Goal: Information Seeking & Learning: Find specific fact

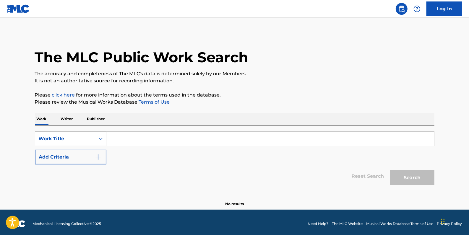
drag, startPoint x: 156, startPoint y: 139, endPoint x: 162, endPoint y: 145, distance: 9.0
paste input "DOMINION - DOS FLAKOS REMIX"
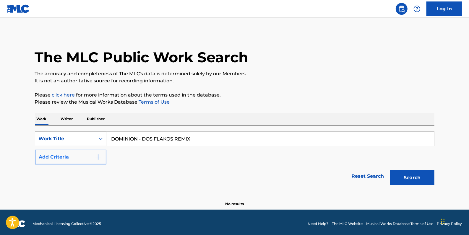
type input "DOMINION - DOS FLAKOS REMIX"
click at [69, 153] on button "Add Criteria" at bounding box center [70, 157] width 71 height 15
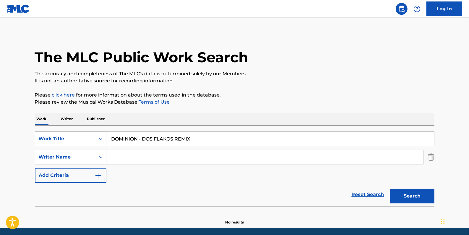
click at [114, 158] on input "Search Form" at bounding box center [264, 157] width 317 height 14
paste input "Hulcome"
type input "Hulcome"
click at [407, 193] on button "Search" at bounding box center [412, 196] width 44 height 15
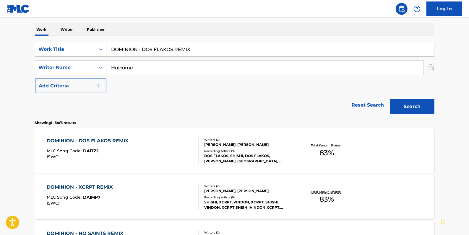
scroll to position [80, 0]
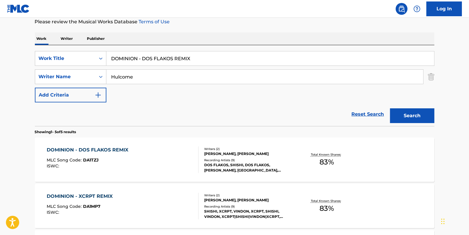
drag, startPoint x: 201, startPoint y: 55, endPoint x: 114, endPoint y: 55, distance: 87.2
click at [114, 55] on input "DOMINION - DOS FLAKOS REMIX" at bounding box center [270, 58] width 328 height 14
click at [254, 28] on div "The MLC Public Work Search The accuracy and completeness of The MLC's data is d…" at bounding box center [235, 173] width 414 height 443
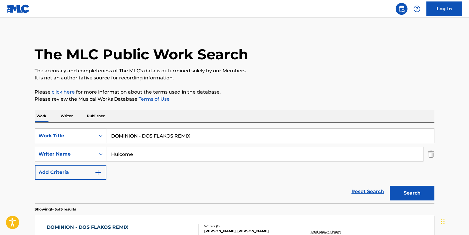
scroll to position [0, 0]
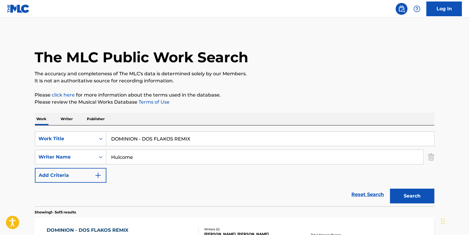
click at [367, 193] on link "Reset Search" at bounding box center [368, 194] width 38 height 13
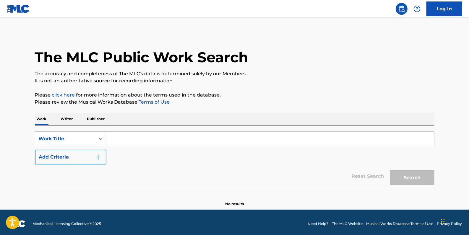
paste input "UNO DOS TRES REMIX"
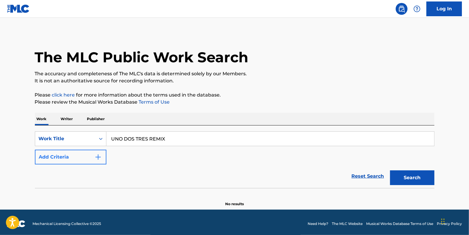
type input "UNO DOS TRES REMIX"
click at [63, 159] on button "Add Criteria" at bounding box center [70, 157] width 71 height 15
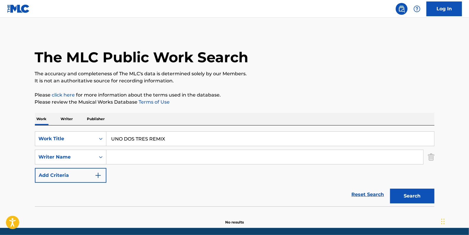
click at [173, 161] on input "Search Form" at bounding box center [264, 157] width 317 height 14
click at [414, 197] on button "Search" at bounding box center [412, 196] width 44 height 15
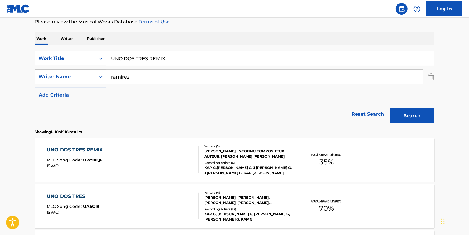
scroll to position [107, 0]
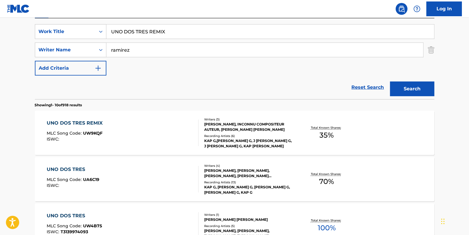
click at [110, 48] on input "ramirez" at bounding box center [264, 50] width 317 height 14
type input "[PERSON_NAME]"
drag, startPoint x: 175, startPoint y: 30, endPoint x: 88, endPoint y: 24, distance: 87.3
click at [88, 24] on div "SearchWithCriteria2e564122-7733-4217-a4bc-76d09a59d90e Work Title UNO DOS TRES …" at bounding box center [234, 31] width 399 height 15
paste input "OPERA"
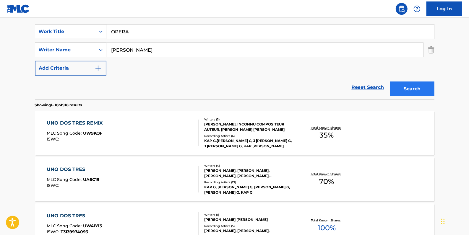
type input "OPERA"
click at [402, 88] on button "Search" at bounding box center [412, 89] width 44 height 15
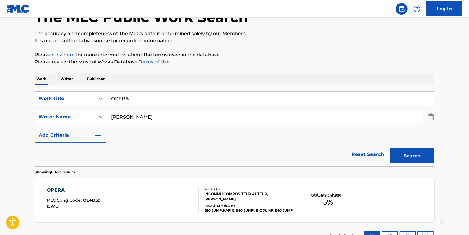
scroll to position [86, 0]
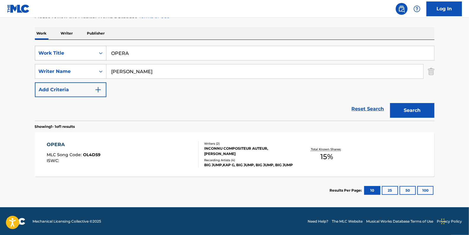
drag, startPoint x: 131, startPoint y: 52, endPoint x: 87, endPoint y: 49, distance: 44.1
click at [89, 50] on div "SearchWithCriteria2e564122-7733-4217-a4bc-76d09a59d90e Work Title OPERA" at bounding box center [234, 53] width 399 height 15
paste input "37 VET"
type input "37 VET"
click at [410, 110] on button "Search" at bounding box center [412, 110] width 44 height 15
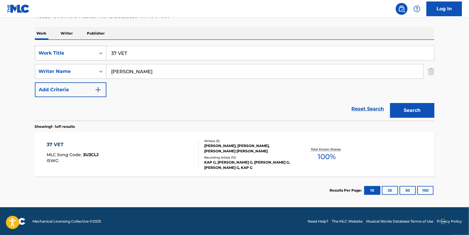
drag, startPoint x: 130, startPoint y: 56, endPoint x: 99, endPoint y: 51, distance: 32.1
click at [99, 51] on div "SearchWithCriteria2e564122-7733-4217-a4bc-76d09a59d90e Work Title 37 VET" at bounding box center [234, 53] width 399 height 15
paste input "BESTFRIEND"
type input "BESTFRIEND"
click at [414, 108] on button "Search" at bounding box center [412, 110] width 44 height 15
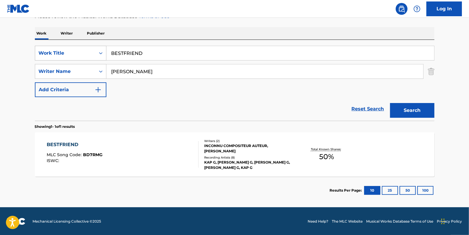
drag, startPoint x: 153, startPoint y: 53, endPoint x: 97, endPoint y: 53, distance: 55.8
click at [97, 53] on div "SearchWithCriteria2e564122-7733-4217-a4bc-76d09a59d90e Work Title BESTFRIEND" at bounding box center [234, 53] width 399 height 15
paste input "TOO LATE"
type input "TOO LATE"
click at [414, 107] on button "Search" at bounding box center [412, 110] width 44 height 15
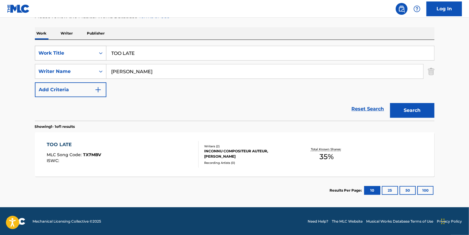
drag, startPoint x: 147, startPoint y: 56, endPoint x: 103, endPoint y: 47, distance: 44.9
click at [103, 47] on div "SearchWithCriteria2e564122-7733-4217-a4bc-76d09a59d90e Work Title TOO LATE" at bounding box center [234, 53] width 399 height 15
paste input "SHOTS"
type input "SHOTS"
click at [411, 108] on button "Search" at bounding box center [412, 110] width 44 height 15
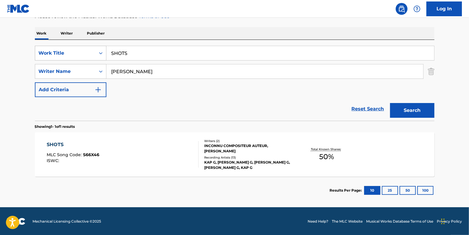
drag, startPoint x: 143, startPoint y: 54, endPoint x: 96, endPoint y: 51, distance: 47.4
click at [96, 51] on div "SearchWithCriteria2e564122-7733-4217-a4bc-76d09a59d90e Work Title SHOTS" at bounding box center [234, 53] width 399 height 15
paste input "GOALS"
type input "GOALS"
click at [412, 109] on button "Search" at bounding box center [412, 110] width 44 height 15
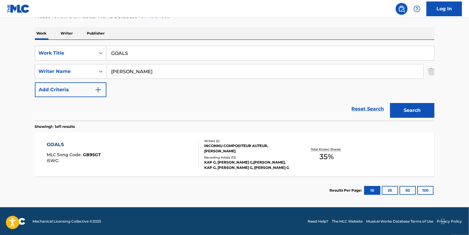
drag, startPoint x: 139, startPoint y: 53, endPoint x: 108, endPoint y: 52, distance: 31.9
click at [108, 52] on input "GOALS" at bounding box center [270, 53] width 328 height 14
paste input "MARVELOUS DAY"
type input "MARVELOUS DAY"
click at [413, 110] on button "Search" at bounding box center [412, 110] width 44 height 15
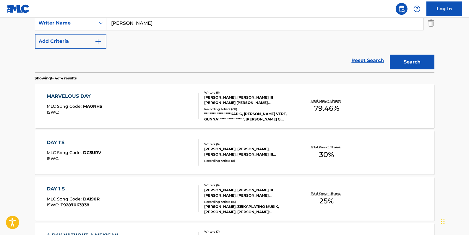
scroll to position [139, 0]
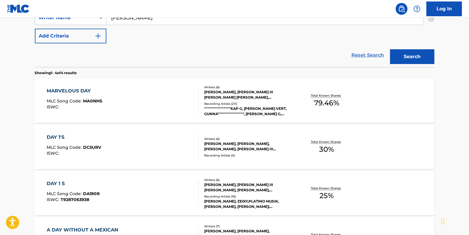
click at [361, 55] on link "Reset Search" at bounding box center [368, 55] width 38 height 13
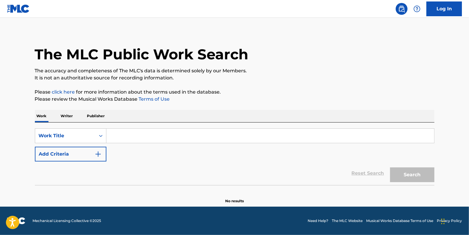
scroll to position [0, 0]
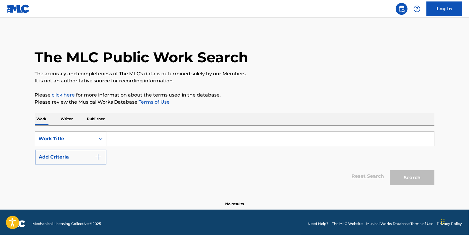
paste input "[PERSON_NAME]"
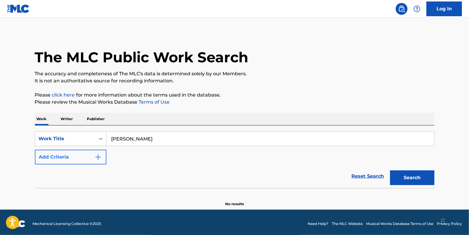
type input "[PERSON_NAME]"
click at [72, 154] on button "Add Criteria" at bounding box center [70, 157] width 71 height 15
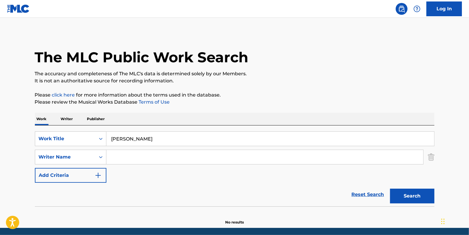
click at [127, 156] on input "Search Form" at bounding box center [264, 157] width 317 height 14
paste input "[PERSON_NAME] [PERSON_NAME]"
click at [142, 157] on input "[PERSON_NAME] [PERSON_NAME]" at bounding box center [264, 157] width 317 height 14
type input "[PERSON_NAME]"
click at [417, 198] on button "Search" at bounding box center [412, 196] width 44 height 15
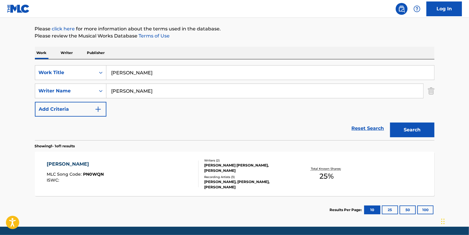
scroll to position [80, 0]
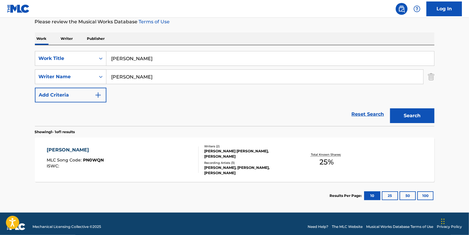
click at [172, 153] on div "[PERSON_NAME] MLC Song Code : PN0WQN ISWC :" at bounding box center [123, 160] width 152 height 27
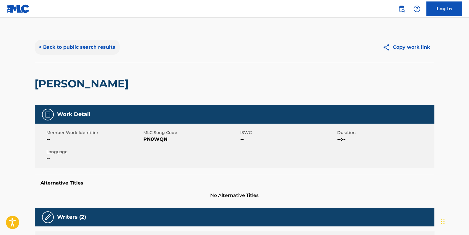
click at [97, 51] on button "< Back to public search results" at bounding box center [77, 47] width 85 height 15
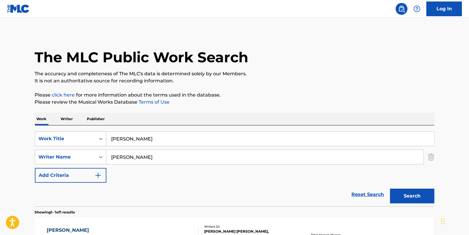
scroll to position [52, 0]
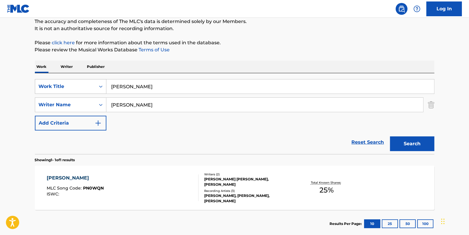
drag, startPoint x: 163, startPoint y: 87, endPoint x: 104, endPoint y: 87, distance: 59.7
click at [104, 87] on div "SearchWithCriteria2e564122-7733-4217-a4bc-76d09a59d90e Work Title [PERSON_NAME]" at bounding box center [234, 86] width 399 height 15
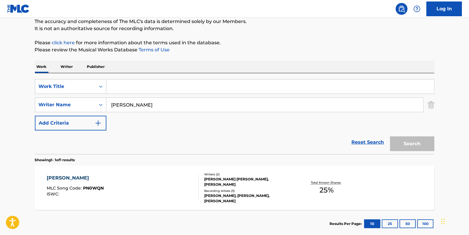
paste input "MOMENTS"
type input "MOMENTS"
drag, startPoint x: 140, startPoint y: 103, endPoint x: 100, endPoint y: 103, distance: 39.3
click at [100, 103] on div "SearchWithCriteria6537db2d-8e1b-49c4-b952-106ddf37d870 Writer Name [PERSON_NAME]" at bounding box center [234, 104] width 399 height 15
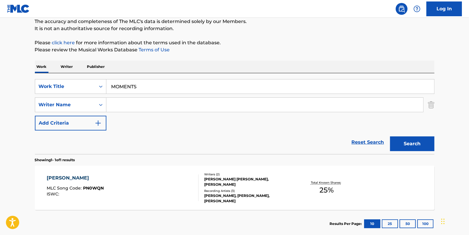
paste input "[PERSON_NAME] [PERSON_NAME]"
type input "[PERSON_NAME] [PERSON_NAME]"
click at [411, 143] on button "Search" at bounding box center [412, 143] width 44 height 15
drag, startPoint x: 149, startPoint y: 83, endPoint x: 105, endPoint y: 84, distance: 44.3
click at [105, 84] on div "SearchWithCriteria2e564122-7733-4217-a4bc-76d09a59d90e Work Title MOMENTS" at bounding box center [234, 86] width 399 height 15
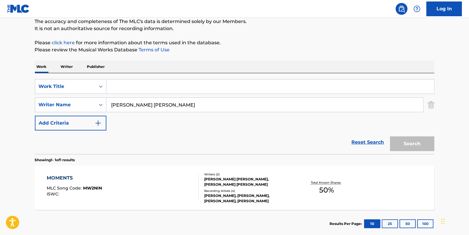
paste input "WAITING"
type input "WAITING"
click at [413, 143] on button "Search" at bounding box center [412, 143] width 44 height 15
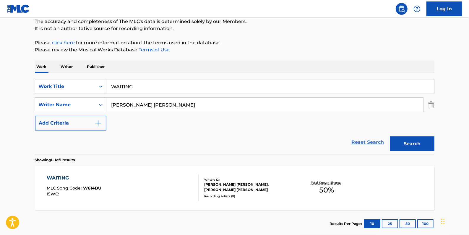
click at [363, 141] on link "Reset Search" at bounding box center [368, 142] width 38 height 13
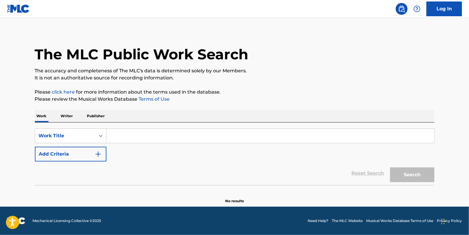
scroll to position [0, 0]
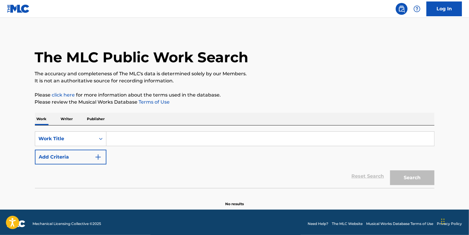
click at [164, 134] on input "Search Form" at bounding box center [270, 139] width 328 height 14
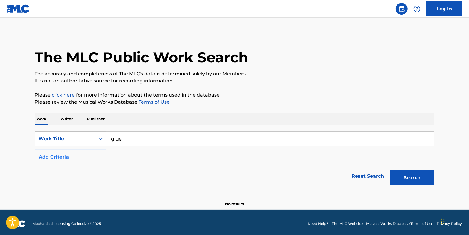
type input "glue"
click at [70, 158] on button "Add Criteria" at bounding box center [70, 157] width 71 height 15
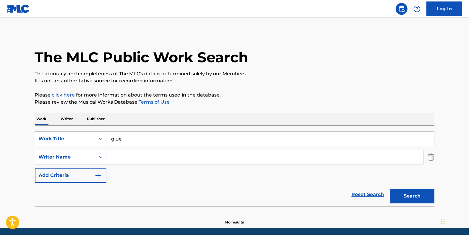
paste input "[PERSON_NAME];"
type input "[PERSON_NAME]"
click at [414, 196] on button "Search" at bounding box center [412, 196] width 44 height 15
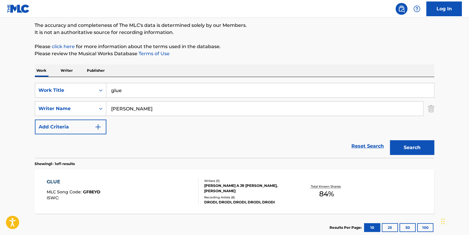
scroll to position [80, 0]
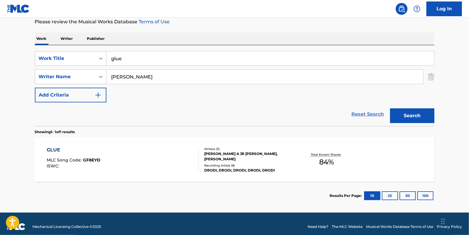
click at [370, 114] on link "Reset Search" at bounding box center [368, 114] width 38 height 13
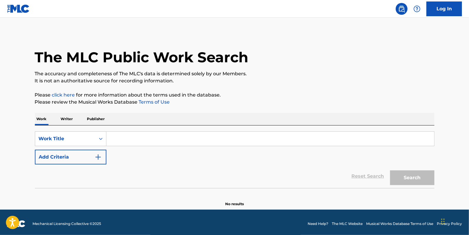
paste input "SPRUNG"
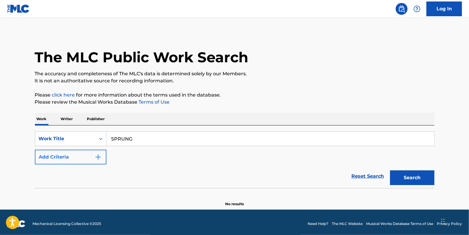
type input "SPRUNG"
click at [71, 157] on button "Add Criteria" at bounding box center [70, 157] width 71 height 15
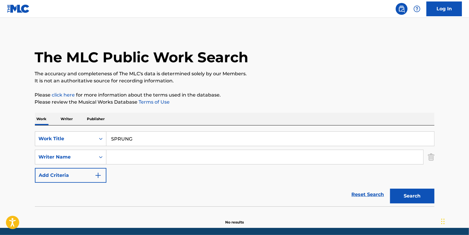
click at [135, 157] on input "Search Form" at bounding box center [264, 157] width 317 height 14
paste input "[PERSON_NAME]"
type input "[PERSON_NAME]"
click at [405, 194] on button "Search" at bounding box center [412, 196] width 44 height 15
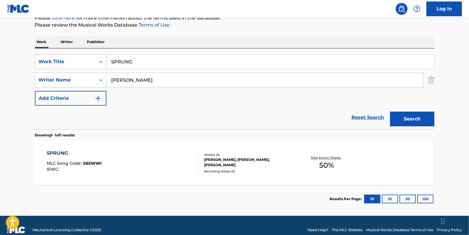
scroll to position [80, 0]
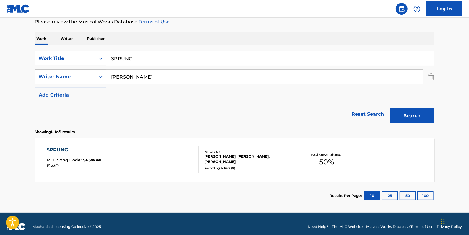
drag, startPoint x: 144, startPoint y: 58, endPoint x: 89, endPoint y: 58, distance: 55.2
click at [89, 58] on div "SearchWithCriteria2e564122-7733-4217-a4bc-76d09a59d90e Work Title SPRUNG" at bounding box center [234, 58] width 399 height 15
paste input "[DATE]"
type input "[DATE]"
drag, startPoint x: 159, startPoint y: 75, endPoint x: 95, endPoint y: 74, distance: 64.7
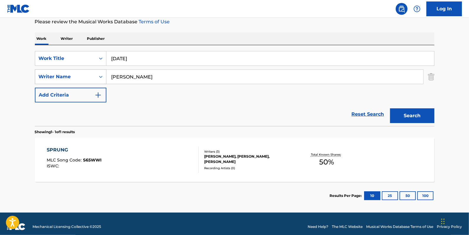
click at [95, 74] on div "SearchWithCriteria6537db2d-8e1b-49c4-b952-106ddf37d870 Writer Name [PERSON_NAME]" at bounding box center [234, 76] width 399 height 15
paste input "[DATE]"
type input "[DATE]"
drag, startPoint x: 148, startPoint y: 76, endPoint x: 85, endPoint y: 74, distance: 62.9
click at [85, 74] on div "SearchWithCriteria6537db2d-8e1b-49c4-b952-106ddf37d870 Writer Name [DATE]" at bounding box center [234, 76] width 399 height 15
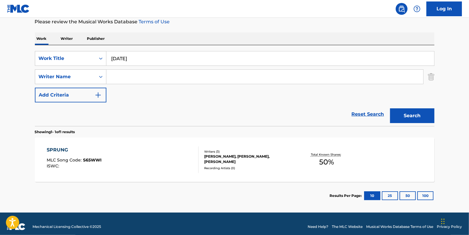
paste input "[PERSON_NAME];"
type input "[PERSON_NAME]"
click at [417, 113] on button "Search" at bounding box center [412, 115] width 44 height 15
click at [374, 114] on link "Reset Search" at bounding box center [368, 114] width 38 height 13
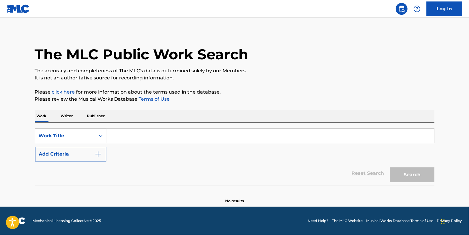
scroll to position [0, 0]
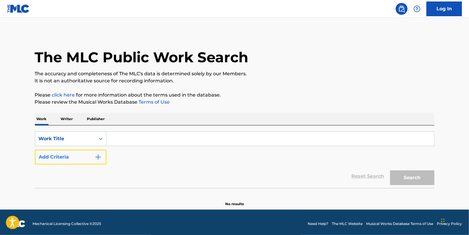
click at [58, 158] on button "Add Criteria" at bounding box center [70, 157] width 71 height 15
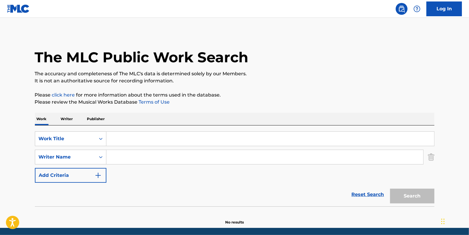
paste input "[PERSON_NAME]"
type input "[PERSON_NAME]"
drag, startPoint x: 144, startPoint y: 138, endPoint x: 147, endPoint y: 143, distance: 5.8
click at [147, 143] on input "Search Form" at bounding box center [270, 139] width 328 height 14
paste input "SORRY I M LATE"
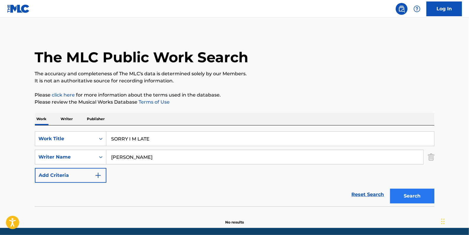
type input "SORRY I M LATE"
click at [399, 195] on button "Search" at bounding box center [412, 196] width 44 height 15
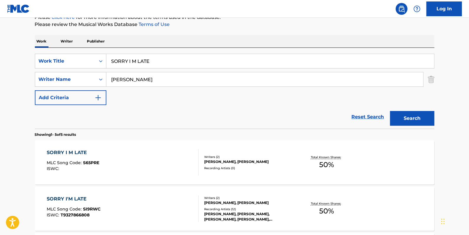
scroll to position [80, 0]
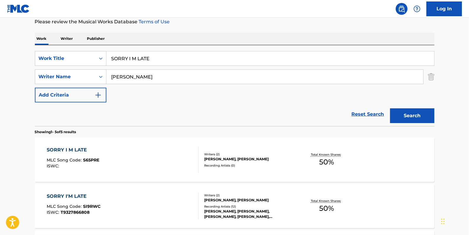
click at [142, 198] on div "SORRY I'M LATE MLC Song Code : SI9RWC ISWC : T9327866808" at bounding box center [123, 206] width 152 height 27
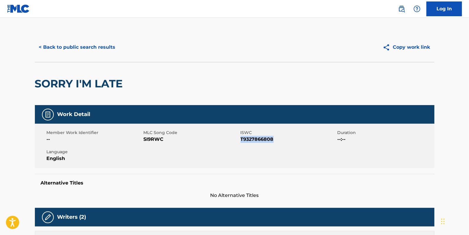
drag, startPoint x: 276, startPoint y: 140, endPoint x: 241, endPoint y: 137, distance: 34.7
click at [241, 137] on span "T9327866808" at bounding box center [287, 139] width 95 height 7
drag, startPoint x: 241, startPoint y: 137, endPoint x: 246, endPoint y: 139, distance: 4.8
copy span "T9327866808"
drag, startPoint x: 165, startPoint y: 139, endPoint x: 144, endPoint y: 139, distance: 21.6
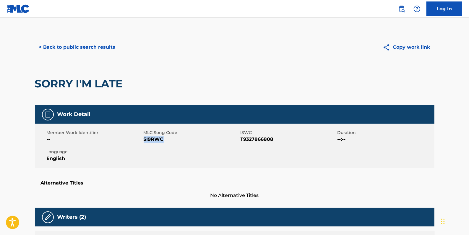
click at [144, 139] on span "SI9RWC" at bounding box center [191, 139] width 95 height 7
drag, startPoint x: 144, startPoint y: 139, endPoint x: 149, endPoint y: 139, distance: 4.4
copy span "SI9RWC"
click at [90, 48] on button "< Back to public search results" at bounding box center [77, 47] width 85 height 15
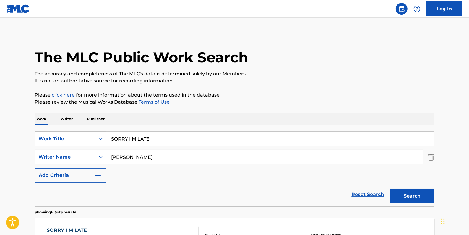
scroll to position [80, 0]
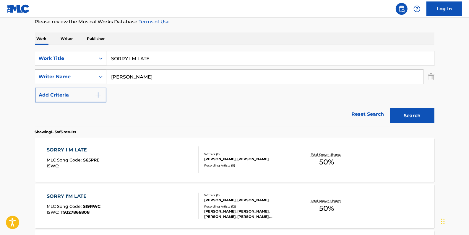
drag, startPoint x: 152, startPoint y: 60, endPoint x: 79, endPoint y: 57, distance: 73.1
click at [79, 57] on div "SearchWithCriteria2e564122-7733-4217-a4bc-76d09a59d90e Work Title SORRY I M LATE" at bounding box center [234, 58] width 399 height 15
paste input "KING"
type input "KING"
click at [269, 93] on div "SearchWithCriteria2e564122-7733-4217-a4bc-76d09a59d90e Work Title KING SearchWi…" at bounding box center [234, 76] width 399 height 51
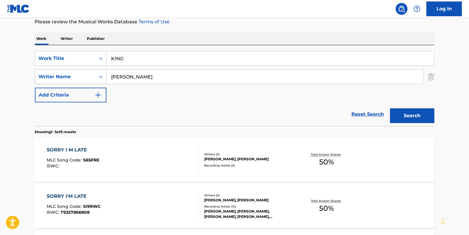
drag, startPoint x: 149, startPoint y: 81, endPoint x: 92, endPoint y: 74, distance: 57.8
click at [92, 74] on div "SearchWithCriteria6537db2d-8e1b-49c4-b952-106ddf37d870 Writer Name [PERSON_NAME]" at bounding box center [234, 76] width 399 height 15
paste input "[PERSON_NAME];"
type input "[PERSON_NAME]"
click at [403, 110] on button "Search" at bounding box center [412, 115] width 44 height 15
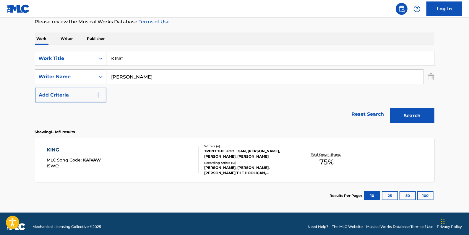
drag, startPoint x: 137, startPoint y: 58, endPoint x: 104, endPoint y: 58, distance: 33.1
click at [104, 59] on div "SearchWithCriteria2e564122-7733-4217-a4bc-76d09a59d90e Work Title KING" at bounding box center [234, 58] width 399 height 15
paste input "HOMICIDE"
type input "HOMICIDE"
click at [417, 116] on button "Search" at bounding box center [412, 115] width 44 height 15
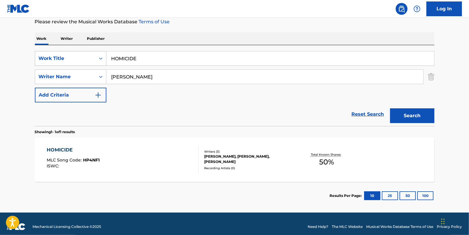
drag, startPoint x: 147, startPoint y: 57, endPoint x: 94, endPoint y: 57, distance: 52.3
click at [94, 57] on div "SearchWithCriteria2e564122-7733-4217-a4bc-76d09a59d90e Work Title HOMICIDE" at bounding box center [234, 58] width 399 height 15
paste input "BACKRUBS"
type input "BACKRUBS"
click at [411, 116] on button "Search" at bounding box center [412, 115] width 44 height 15
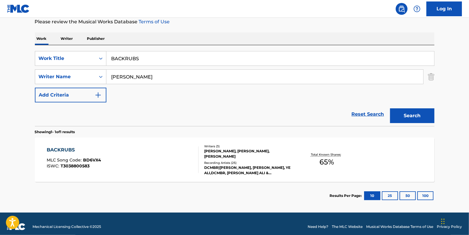
click at [161, 144] on div "BACKRUBS MLC Song Code : BD6VX4 ISWC : T3038800583 Writers ( 3 ) [PERSON_NAME],…" at bounding box center [234, 160] width 399 height 44
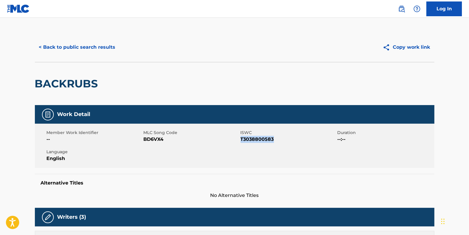
drag, startPoint x: 277, startPoint y: 140, endPoint x: 241, endPoint y: 139, distance: 35.8
click at [241, 139] on span "T3038800583" at bounding box center [287, 139] width 95 height 7
copy span "T3038800583"
click at [92, 44] on button "< Back to public search results" at bounding box center [77, 47] width 85 height 15
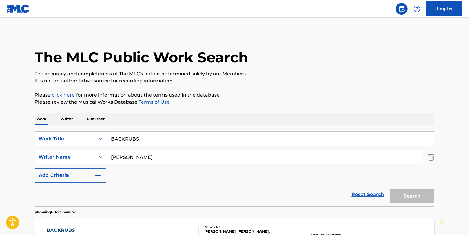
scroll to position [52, 0]
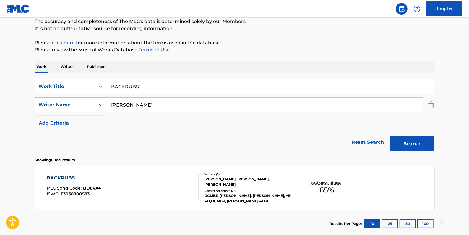
drag, startPoint x: 143, startPoint y: 86, endPoint x: 101, endPoint y: 82, distance: 42.5
click at [101, 82] on div "SearchWithCriteria2e564122-7733-4217-a4bc-76d09a59d90e Work Title BACKRUBS" at bounding box center [234, 86] width 399 height 15
paste input "NEW THINGS"
type input "NEW THINGS"
click at [403, 145] on button "Search" at bounding box center [412, 143] width 44 height 15
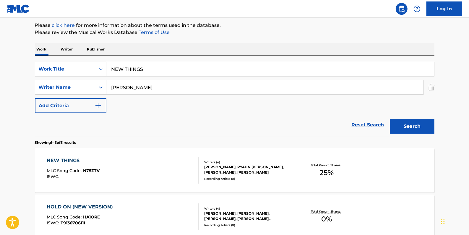
scroll to position [106, 0]
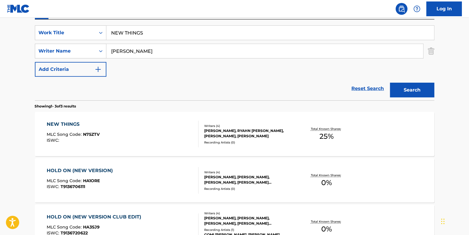
drag, startPoint x: 149, startPoint y: 35, endPoint x: 109, endPoint y: 34, distance: 39.9
click at [109, 34] on input "NEW THINGS" at bounding box center [270, 33] width 328 height 14
paste input "SEXUAL TENSION"
type input "SEXUAL TENSION"
click at [410, 90] on button "Search" at bounding box center [412, 90] width 44 height 15
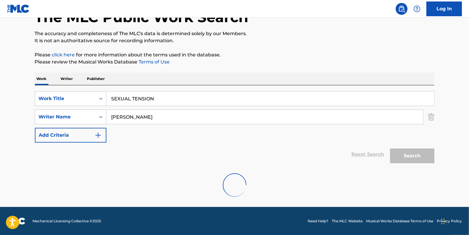
scroll to position [21, 0]
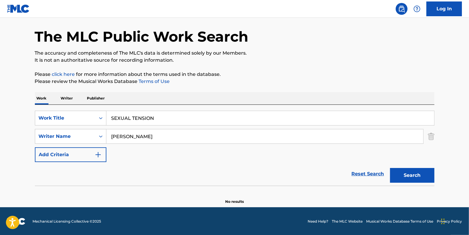
drag, startPoint x: 129, startPoint y: 135, endPoint x: 110, endPoint y: 135, distance: 19.8
click at [110, 135] on input "[PERSON_NAME]" at bounding box center [264, 136] width 317 height 14
type input "[PERSON_NAME]"
click at [405, 174] on button "Search" at bounding box center [412, 175] width 44 height 15
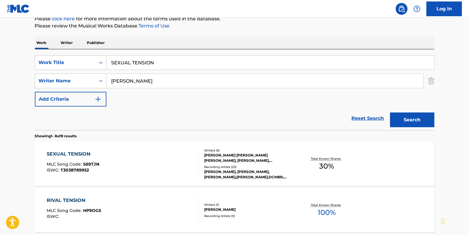
scroll to position [101, 0]
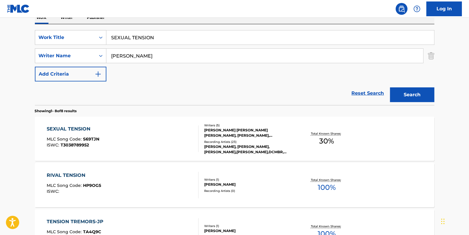
click at [144, 148] on div "SEXUAL TENSION MLC Song Code : S69TJN ISWC : T3038789952" at bounding box center [123, 139] width 152 height 27
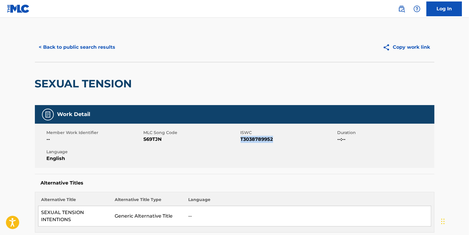
drag, startPoint x: 276, startPoint y: 139, endPoint x: 241, endPoint y: 139, distance: 34.6
click at [241, 139] on span "T3038789952" at bounding box center [287, 139] width 95 height 7
copy span "T3038789952"
click at [89, 50] on button "< Back to public search results" at bounding box center [77, 47] width 85 height 15
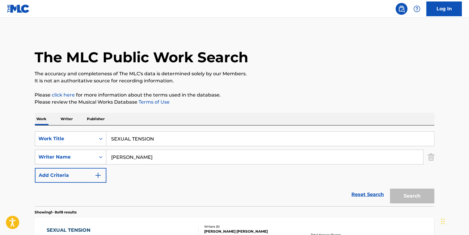
scroll to position [101, 0]
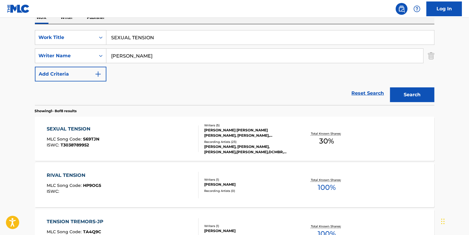
drag, startPoint x: 135, startPoint y: 35, endPoint x: 111, endPoint y: 33, distance: 24.3
click at [111, 33] on input "SEXUAL TENSION" at bounding box center [270, 37] width 328 height 14
paste input "770"
type input "770"
click at [415, 97] on button "Search" at bounding box center [412, 94] width 44 height 15
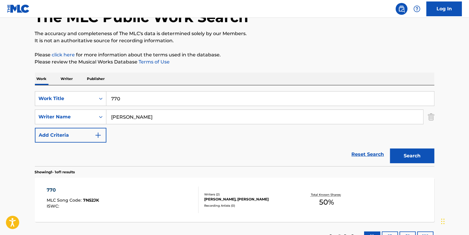
scroll to position [86, 0]
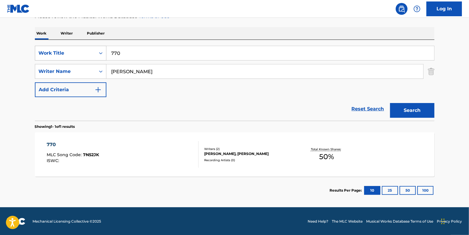
drag, startPoint x: 135, startPoint y: 54, endPoint x: 98, endPoint y: 51, distance: 36.5
click at [98, 51] on div "SearchWithCriteria2e564122-7733-4217-a4bc-76d09a59d90e Work Title 770" at bounding box center [234, 53] width 399 height 15
paste input "BISCAYNE"
type input "BISCAYNE"
click at [413, 109] on button "Search" at bounding box center [412, 110] width 44 height 15
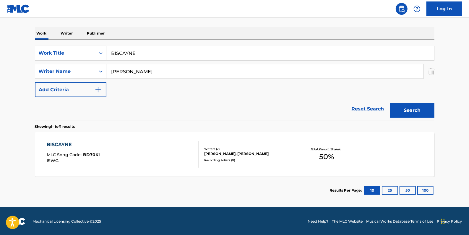
drag, startPoint x: 370, startPoint y: 105, endPoint x: 363, endPoint y: 105, distance: 6.5
click at [369, 105] on link "Reset Search" at bounding box center [368, 109] width 38 height 13
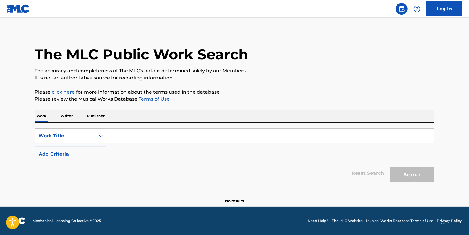
scroll to position [0, 0]
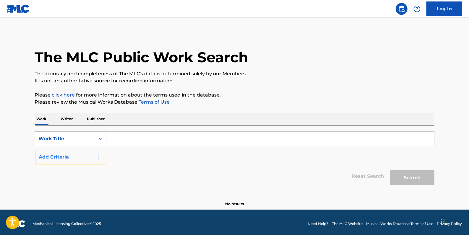
click at [77, 157] on button "Add Criteria" at bounding box center [70, 157] width 71 height 15
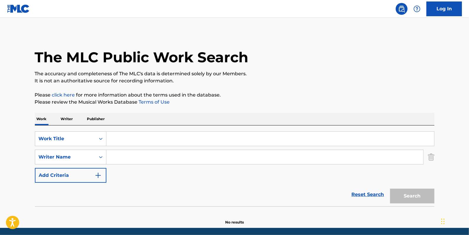
paste input "[PERSON_NAME]"
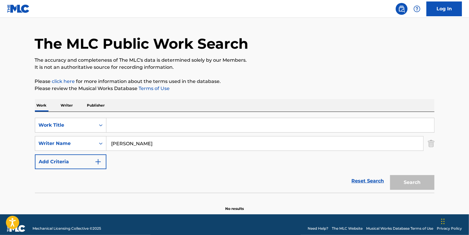
scroll to position [21, 0]
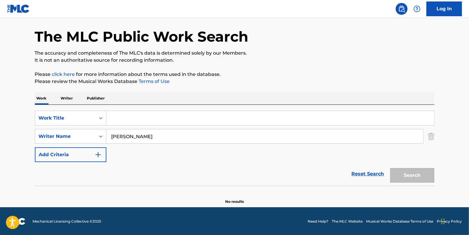
type input "[PERSON_NAME]"
paste input "BLESSED"
type input "BLESSED"
click at [422, 172] on button "Search" at bounding box center [412, 175] width 44 height 15
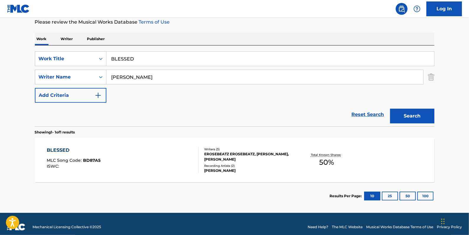
scroll to position [80, 0]
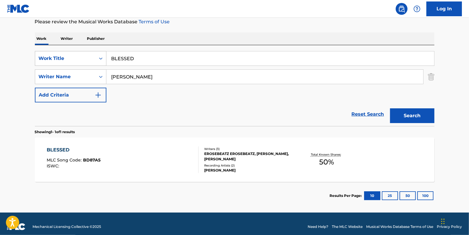
drag, startPoint x: 143, startPoint y: 56, endPoint x: 83, endPoint y: 55, distance: 59.7
click at [83, 55] on div "SearchWithCriteria2e564122-7733-4217-a4bc-76d09a59d90e Work Title BLESSED" at bounding box center [234, 58] width 399 height 15
paste input "DO YOU BETTER SLOWED REVERB"
type input "DO YOU BETTER SLOWED REVERB"
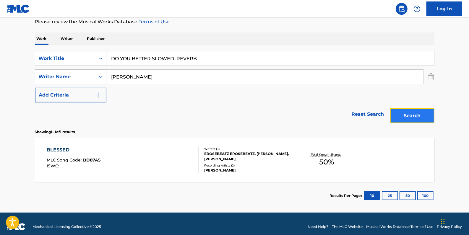
click at [417, 118] on button "Search" at bounding box center [412, 115] width 44 height 15
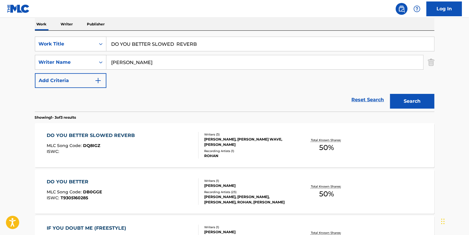
scroll to position [71, 0]
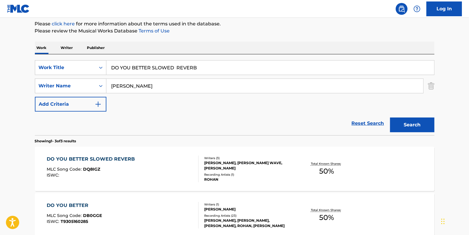
click at [363, 123] on link "Reset Search" at bounding box center [368, 123] width 38 height 13
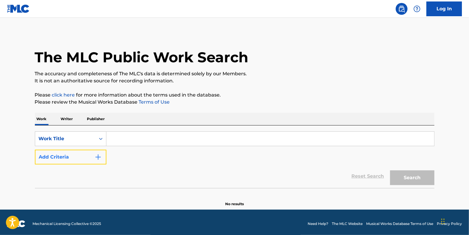
click at [59, 155] on button "Add Criteria" at bounding box center [70, 157] width 71 height 15
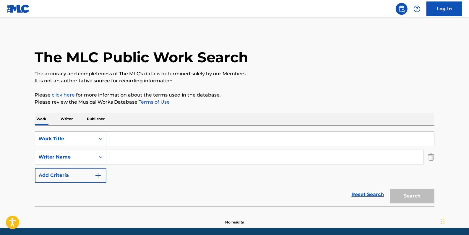
paste input "[PERSON_NAME]"
type input "[PERSON_NAME]"
paste input "BUDDY"
type input "BUDDY"
click at [412, 195] on button "Search" at bounding box center [412, 196] width 44 height 15
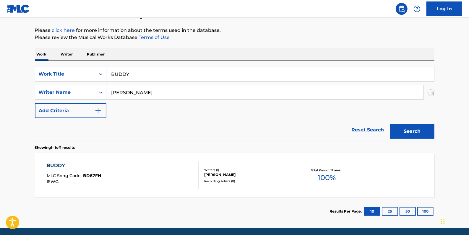
scroll to position [80, 0]
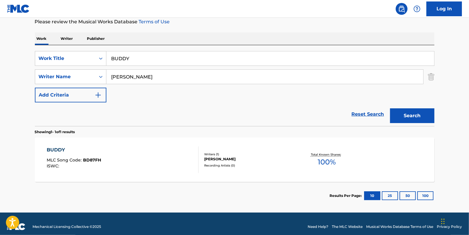
click at [79, 71] on div "SearchWithCriteria6537db2d-8e1b-49c4-b952-106ddf37d870 Writer Name [PERSON_NAME]" at bounding box center [234, 76] width 399 height 15
click at [399, 113] on button "Search" at bounding box center [412, 115] width 44 height 15
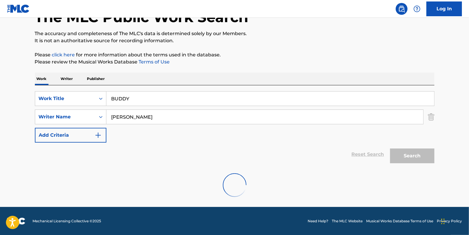
scroll to position [21, 0]
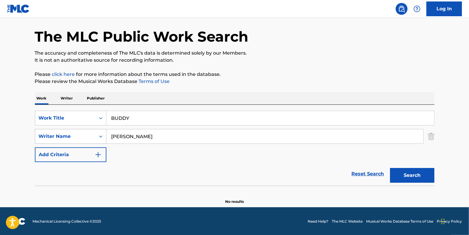
drag, startPoint x: 115, startPoint y: 135, endPoint x: 98, endPoint y: 135, distance: 17.1
click at [98, 135] on div "SearchWithCriteria6537db2d-8e1b-49c4-b952-106ddf37d870 Writer Name [PERSON_NAME]" at bounding box center [234, 136] width 399 height 15
drag, startPoint x: 136, startPoint y: 137, endPoint x: 106, endPoint y: 136, distance: 30.5
click at [106, 136] on div "SearchWithCriteria6537db2d-8e1b-49c4-b952-106ddf37d870 Writer Name [PERSON_NAME]" at bounding box center [234, 136] width 399 height 15
type input "khalil"
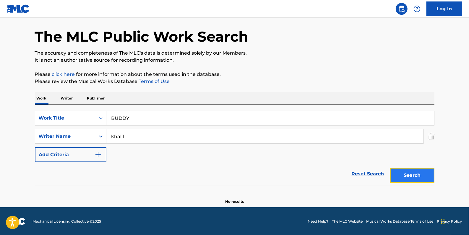
click at [409, 172] on button "Search" at bounding box center [412, 175] width 44 height 15
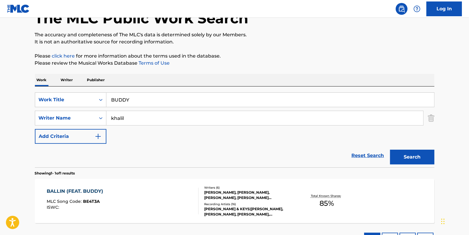
scroll to position [74, 0]
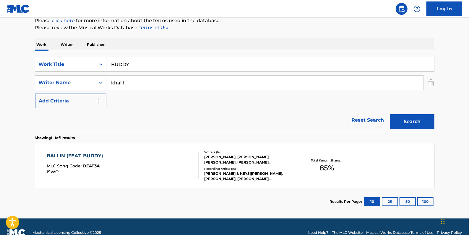
click at [133, 169] on div "BALLIN (FEAT. BUDDY) MLC Song Code : BE4T3A ISWC :" at bounding box center [123, 165] width 152 height 27
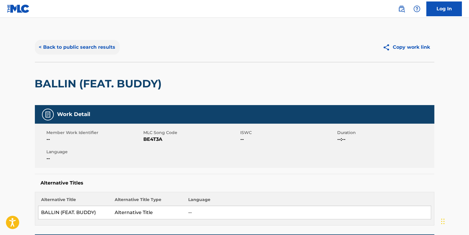
click at [77, 51] on button "< Back to public search results" at bounding box center [77, 47] width 85 height 15
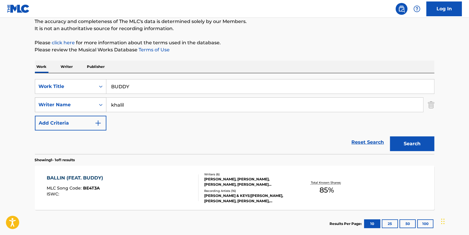
drag, startPoint x: 136, startPoint y: 105, endPoint x: 103, endPoint y: 105, distance: 33.7
click at [103, 105] on div "SearchWithCriteria6537db2d-8e1b-49c4-b952-106ddf37d870 Writer Name [PERSON_NAME]" at bounding box center [234, 104] width 399 height 15
type input "[PERSON_NAME]"
click at [410, 144] on button "Search" at bounding box center [412, 143] width 44 height 15
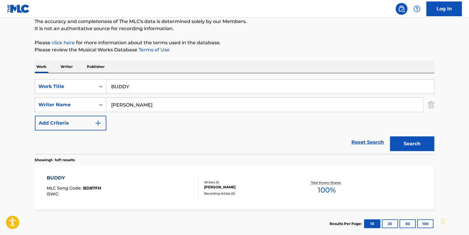
drag, startPoint x: 134, startPoint y: 87, endPoint x: 102, endPoint y: 75, distance: 34.7
click at [106, 87] on input "BUDDY" at bounding box center [270, 86] width 328 height 14
type input "roll flee"
drag, startPoint x: 418, startPoint y: 142, endPoint x: 404, endPoint y: 133, distance: 16.7
click at [417, 142] on button "Search" at bounding box center [412, 143] width 44 height 15
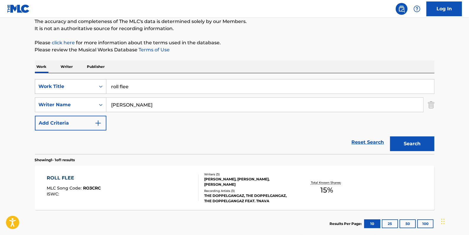
drag, startPoint x: 138, startPoint y: 84, endPoint x: 103, endPoint y: 83, distance: 34.3
click at [103, 83] on div "SearchWithCriteria2e564122-7733-4217-a4bc-76d09a59d90e Work Title roll flee" at bounding box center [234, 86] width 399 height 15
paste input "THIS CHRISTMAS"
type input "THIS CHRISTMAS"
click at [411, 143] on button "Search" at bounding box center [412, 143] width 44 height 15
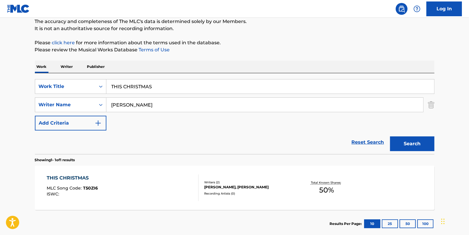
click at [370, 142] on link "Reset Search" at bounding box center [368, 142] width 38 height 13
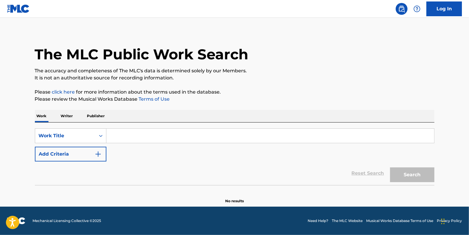
scroll to position [0, 0]
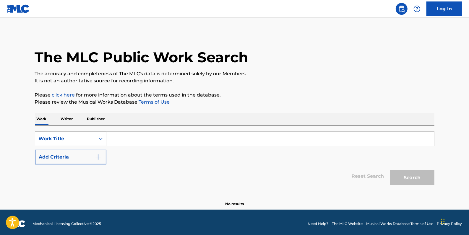
paste input "PO JUICE"
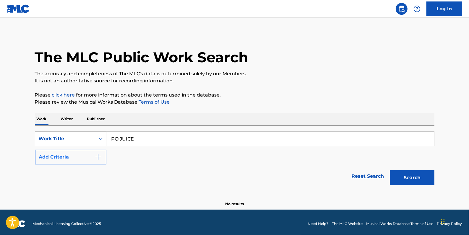
type input "PO JUICE"
click at [69, 158] on button "Add Criteria" at bounding box center [70, 157] width 71 height 15
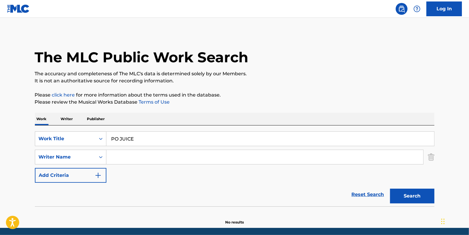
paste input "[PERSON_NAME]"
type input "[PERSON_NAME]"
drag, startPoint x: 411, startPoint y: 192, endPoint x: 412, endPoint y: 189, distance: 3.2
click at [412, 192] on button "Search" at bounding box center [412, 196] width 44 height 15
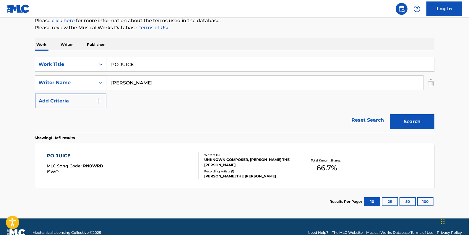
scroll to position [86, 0]
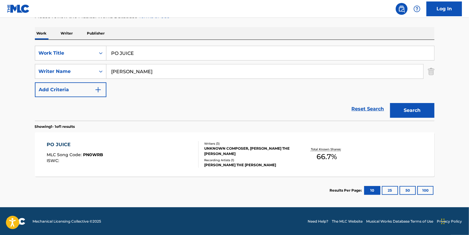
drag, startPoint x: 147, startPoint y: 54, endPoint x: 106, endPoint y: 53, distance: 41.1
click at [106, 53] on input "PO JUICE" at bounding box center [270, 53] width 328 height 14
paste input "RECEIPT"
type input "RECEIPT"
click at [403, 104] on button "Search" at bounding box center [412, 110] width 44 height 15
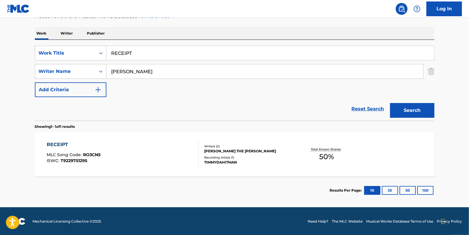
click at [154, 147] on div "RECEIPT MLC Song Code : RO3CN5 ISWC : T9229751295" at bounding box center [123, 154] width 152 height 27
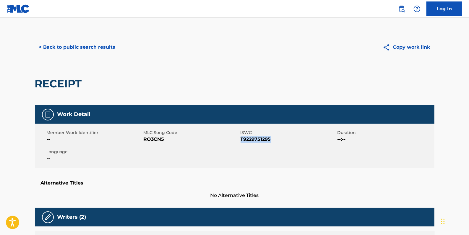
drag, startPoint x: 274, startPoint y: 141, endPoint x: 241, endPoint y: 139, distance: 33.7
click at [241, 139] on span "T9229751295" at bounding box center [287, 139] width 95 height 7
drag, startPoint x: 241, startPoint y: 139, endPoint x: 244, endPoint y: 139, distance: 3.3
copy span "T9229751295"
click at [110, 49] on button "< Back to public search results" at bounding box center [77, 47] width 85 height 15
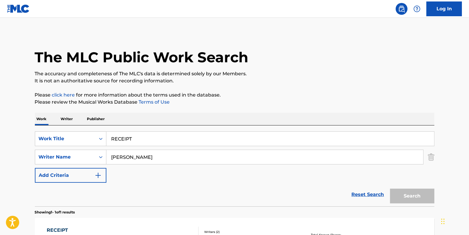
scroll to position [52, 0]
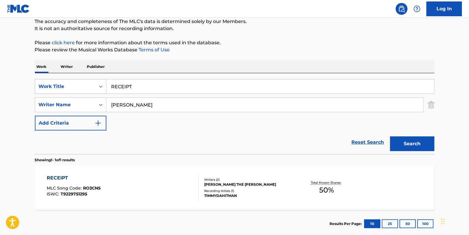
drag, startPoint x: 150, startPoint y: 87, endPoint x: 98, endPoint y: 85, distance: 51.7
click at [98, 85] on div "SearchWithCriteria2e564122-7733-4217-a4bc-76d09a59d90e Work Title RECEIPT" at bounding box center [234, 86] width 399 height 15
paste input "YOUNG NIGGA"
type input "YOUNG NIGGA"
click at [423, 142] on button "Search" at bounding box center [412, 143] width 44 height 15
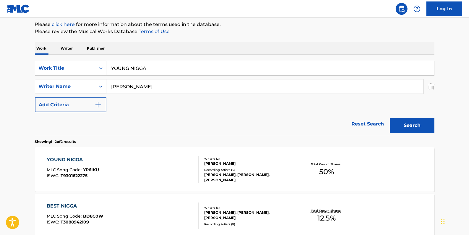
scroll to position [79, 0]
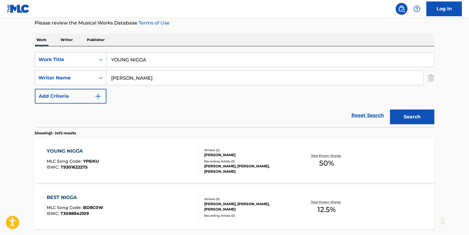
click at [171, 159] on div "YOUNG NIGGA MLC Song Code : YP6IKU ISWC : T9301622275" at bounding box center [123, 161] width 152 height 27
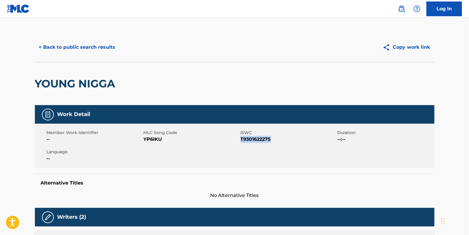
drag, startPoint x: 277, startPoint y: 139, endPoint x: 242, endPoint y: 139, distance: 35.2
click at [241, 139] on span "T9301622275" at bounding box center [287, 139] width 95 height 7
drag, startPoint x: 242, startPoint y: 139, endPoint x: 246, endPoint y: 139, distance: 4.7
copy span "T9301622275"
click at [96, 45] on button "< Back to public search results" at bounding box center [77, 47] width 85 height 15
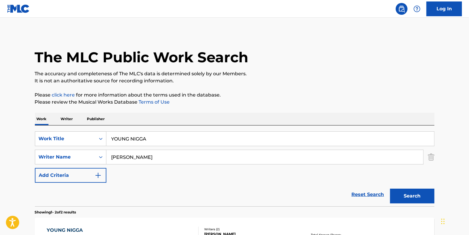
scroll to position [79, 0]
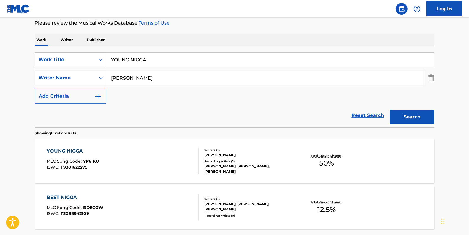
drag, startPoint x: 157, startPoint y: 61, endPoint x: 112, endPoint y: 58, distance: 45.3
click at [112, 58] on input "YOUNG NIGGA" at bounding box center [270, 60] width 328 height 14
paste input "LOOKN LIKE IT"
type input "LOOKN LIKE IT"
click at [415, 118] on button "Search" at bounding box center [412, 117] width 44 height 15
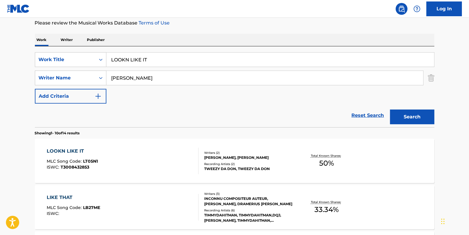
click at [175, 142] on div "LOOKN LIKE IT MLC Song Code : LT05N1 ISWC : T3008432853 Writers ( 2 ) [PERSON_N…" at bounding box center [234, 161] width 399 height 44
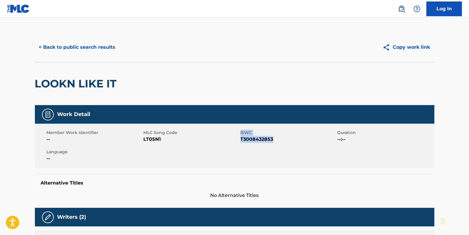
drag, startPoint x: 278, startPoint y: 140, endPoint x: 240, endPoint y: 139, distance: 38.7
click at [240, 139] on div "Member Work Identifier -- MLC Song Code LT05N1 ISWC T3008432853 Duration --:-- …" at bounding box center [234, 146] width 399 height 44
drag, startPoint x: 240, startPoint y: 139, endPoint x: 274, endPoint y: 139, distance: 34.3
click at [274, 139] on span "T3008432853" at bounding box center [287, 139] width 95 height 7
drag, startPoint x: 274, startPoint y: 139, endPoint x: 241, endPoint y: 139, distance: 32.8
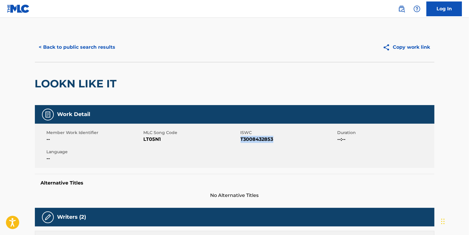
click at [241, 139] on span "T3008432853" at bounding box center [287, 139] width 95 height 7
drag, startPoint x: 241, startPoint y: 139, endPoint x: 246, endPoint y: 140, distance: 4.3
copy span "T3008432853"
click at [95, 47] on button "< Back to public search results" at bounding box center [77, 47] width 85 height 15
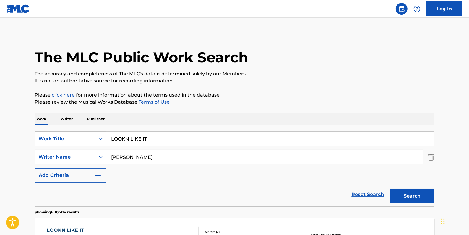
scroll to position [79, 0]
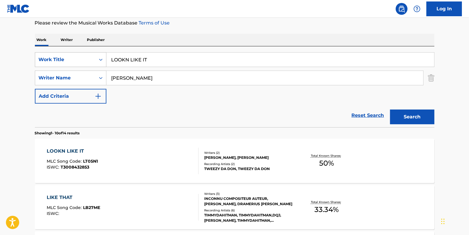
drag, startPoint x: 156, startPoint y: 61, endPoint x: 88, endPoint y: 58, distance: 67.8
click at [88, 58] on div "SearchWithCriteria2e564122-7733-4217-a4bc-76d09a59d90e Work Title LOOKN LIKE IT" at bounding box center [234, 59] width 399 height 15
paste input "GET UM GONE"
type input "GET UM GONE"
click at [425, 113] on button "Search" at bounding box center [412, 117] width 44 height 15
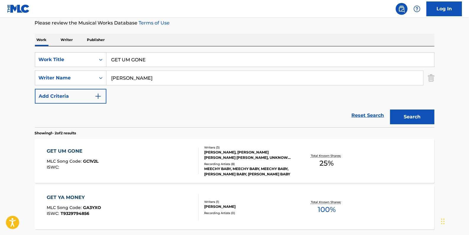
click at [376, 114] on link "Reset Search" at bounding box center [368, 115] width 38 height 13
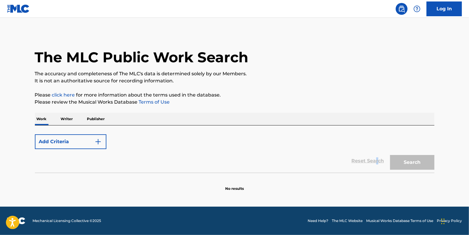
scroll to position [0, 0]
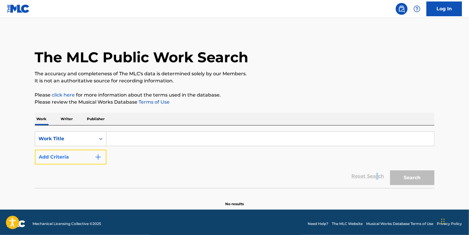
click at [75, 156] on button "Add Criteria" at bounding box center [70, 157] width 71 height 15
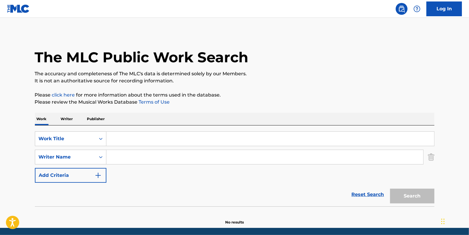
paste input "[PERSON_NAME]"
type input "[PERSON_NAME]"
click at [168, 139] on input "Search Form" at bounding box center [270, 139] width 328 height 14
paste input "THE ROUTE"
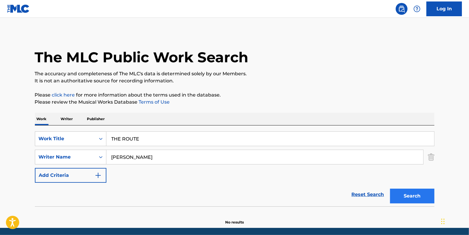
type input "THE ROUTE"
click at [406, 195] on button "Search" at bounding box center [412, 196] width 44 height 15
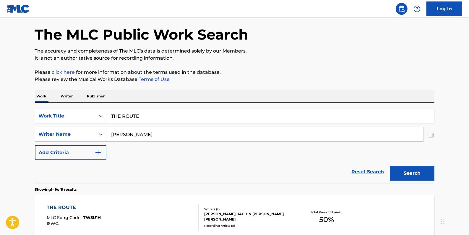
scroll to position [107, 0]
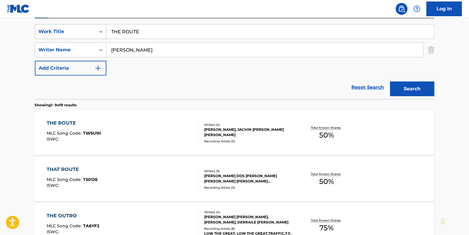
drag, startPoint x: 148, startPoint y: 30, endPoint x: 90, endPoint y: 26, distance: 58.3
click at [90, 26] on div "SearchWithCriteria2e564122-7733-4217-a4bc-76d09a59d90e Work Title THE ROUTE" at bounding box center [234, 31] width 399 height 15
paste input "DEMURE"
type input "DEMURE"
click at [405, 88] on button "Search" at bounding box center [412, 89] width 44 height 15
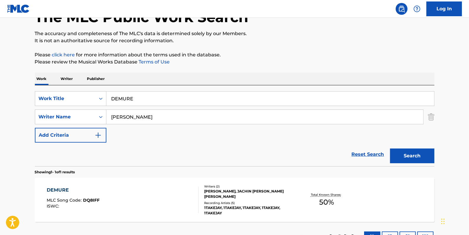
scroll to position [86, 0]
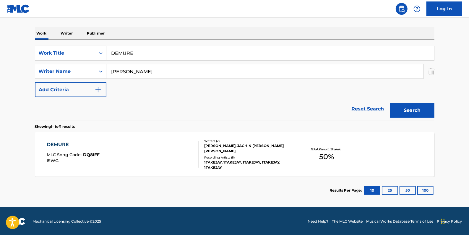
drag, startPoint x: 144, startPoint y: 54, endPoint x: 108, endPoint y: 51, distance: 36.1
click at [108, 51] on input "DEMURE" at bounding box center [270, 53] width 328 height 14
paste input "P B A"
type input "P B A"
click at [410, 109] on button "Search" at bounding box center [412, 110] width 44 height 15
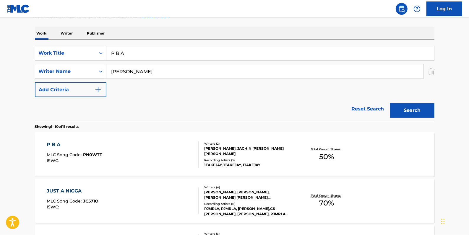
drag, startPoint x: 129, startPoint y: 52, endPoint x: 108, endPoint y: 53, distance: 21.3
click at [108, 53] on input "P B A" at bounding box center [270, 53] width 328 height 14
paste input "WHAT I SAY"
type input "WHAT I SAY"
click at [413, 109] on button "Search" at bounding box center [412, 110] width 44 height 15
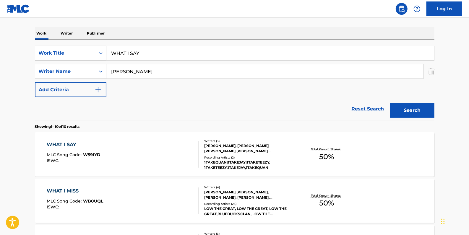
drag, startPoint x: 139, startPoint y: 51, endPoint x: 104, endPoint y: 48, distance: 35.3
click at [104, 48] on div "SearchWithCriteria2e564122-7733-4217-a4bc-76d09a59d90e Work Title WHAT I SAY" at bounding box center [234, 53] width 399 height 15
paste input "NO MOTION"
type input "NO MOTION"
click at [414, 109] on button "Search" at bounding box center [412, 110] width 44 height 15
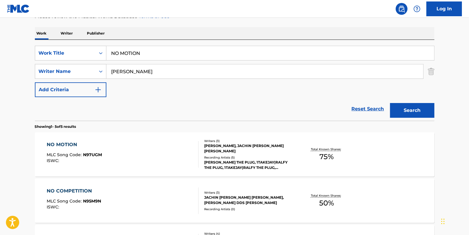
drag, startPoint x: 153, startPoint y: 54, endPoint x: 88, endPoint y: 45, distance: 65.3
click at [88, 45] on div "SearchWithCriteria2e564122-7733-4217-a4bc-76d09a59d90e Work Title NO MOTION Sea…" at bounding box center [234, 80] width 399 height 81
paste input "CUTTIN UP"
type input "CUTTIN UP"
click at [425, 109] on button "Search" at bounding box center [412, 110] width 44 height 15
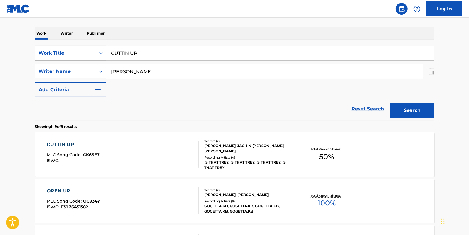
drag, startPoint x: 151, startPoint y: 51, endPoint x: 94, endPoint y: 47, distance: 57.2
click at [94, 47] on div "SearchWithCriteria2e564122-7733-4217-a4bc-76d09a59d90e Work Title CUTTIN UP" at bounding box center [234, 53] width 399 height 15
paste input "KICK DOE"
type input "KICK DOE"
click at [401, 109] on button "Search" at bounding box center [412, 110] width 44 height 15
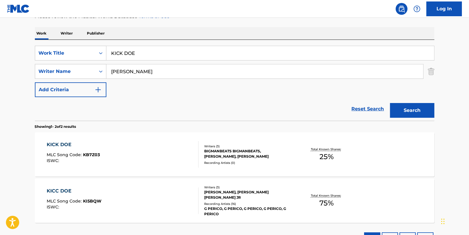
click at [129, 191] on div "KICC DOE MLC Song Code : KI5BQW ISWC :" at bounding box center [123, 201] width 152 height 27
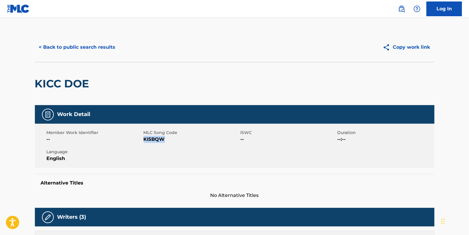
drag, startPoint x: 167, startPoint y: 139, endPoint x: 144, endPoint y: 139, distance: 22.5
click at [144, 139] on span "KI5BQW" at bounding box center [191, 139] width 95 height 7
drag, startPoint x: 144, startPoint y: 139, endPoint x: 148, endPoint y: 141, distance: 4.6
copy span "KI5BQW"
click at [79, 45] on button "< Back to public search results" at bounding box center [77, 47] width 85 height 15
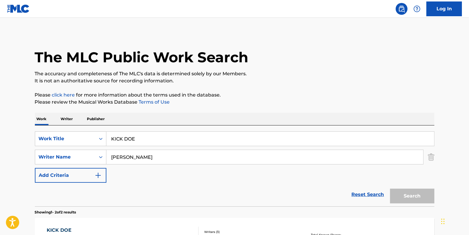
scroll to position [86, 0]
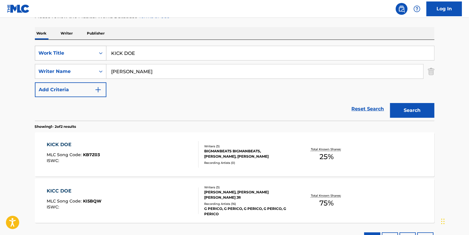
drag, startPoint x: 146, startPoint y: 55, endPoint x: 90, endPoint y: 51, distance: 56.6
click at [90, 51] on div "SearchWithCriteria2e564122-7733-4217-a4bc-76d09a59d90e Work Title KICK DOE" at bounding box center [234, 53] width 399 height 15
paste input "KEEP GOIN"
click at [409, 110] on button "Search" at bounding box center [412, 110] width 44 height 15
click at [169, 54] on input "KEEP GOIN" at bounding box center [270, 53] width 328 height 14
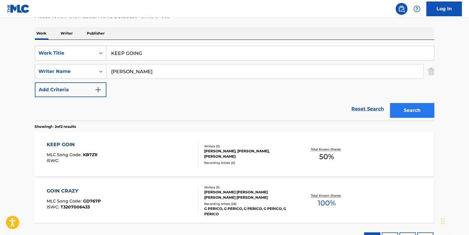
type input "KEEP GOING"
click at [410, 106] on button "Search" at bounding box center [412, 110] width 44 height 15
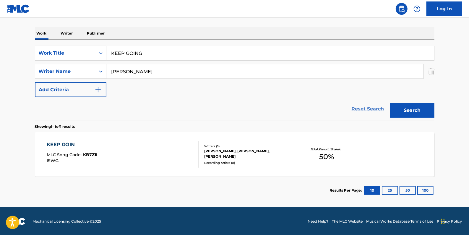
click at [376, 108] on link "Reset Search" at bounding box center [368, 109] width 38 height 13
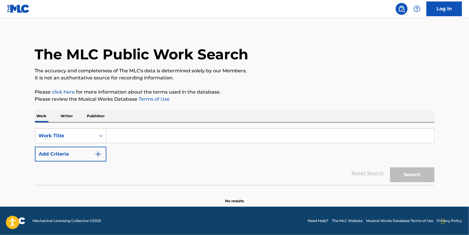
scroll to position [0, 0]
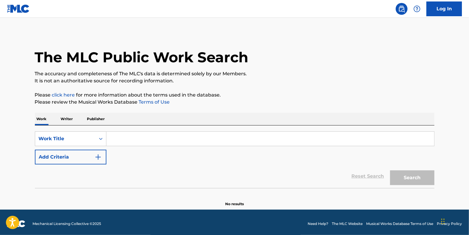
paste input "HIGH ROLLERS"
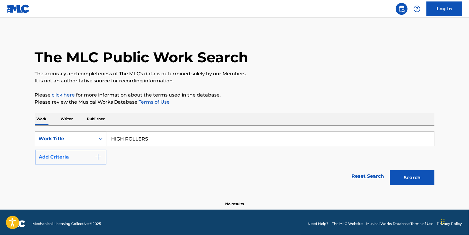
type input "HIGH ROLLERS"
click at [76, 160] on button "Add Criteria" at bounding box center [70, 157] width 71 height 15
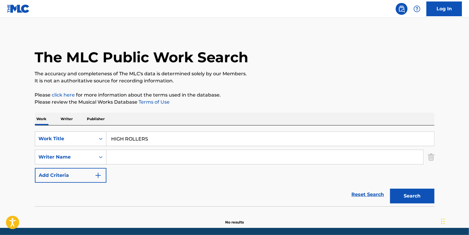
click at [127, 160] on input "Search Form" at bounding box center [264, 157] width 317 height 14
paste input "[PERSON_NAME]"
type input "[PERSON_NAME]"
click at [408, 195] on button "Search" at bounding box center [412, 196] width 44 height 15
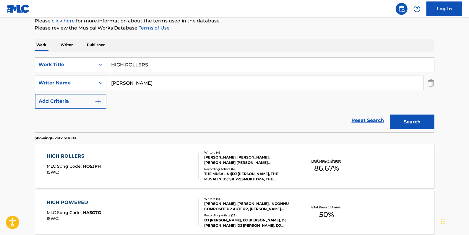
scroll to position [80, 0]
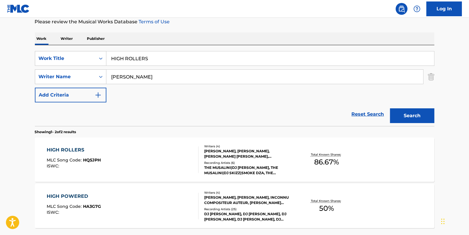
drag, startPoint x: 153, startPoint y: 57, endPoint x: 106, endPoint y: 56, distance: 47.0
click at [106, 56] on input "HIGH ROLLERS" at bounding box center [270, 58] width 328 height 14
paste input "GOLD"
type input "GOLD"
click at [412, 114] on button "Search" at bounding box center [412, 115] width 44 height 15
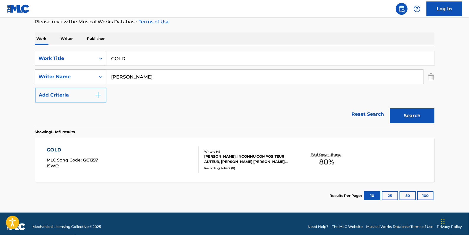
drag, startPoint x: 147, startPoint y: 58, endPoint x: 98, endPoint y: 57, distance: 48.2
click at [98, 57] on div "SearchWithCriteria2e564122-7733-4217-a4bc-76d09a59d90e Work Title GOLD" at bounding box center [234, 58] width 399 height 15
paste input "SINCERE S THEME"
type input "SINCERE S THEME"
click at [418, 112] on button "Search" at bounding box center [412, 115] width 44 height 15
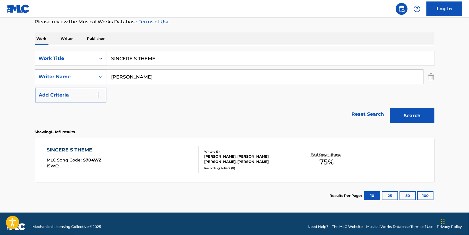
drag, startPoint x: 169, startPoint y: 60, endPoint x: 87, endPoint y: 57, distance: 81.9
click at [87, 57] on div "SearchWithCriteria2e564122-7733-4217-a4bc-76d09a59d90e Work Title SINCERE S THE…" at bounding box center [234, 58] width 399 height 15
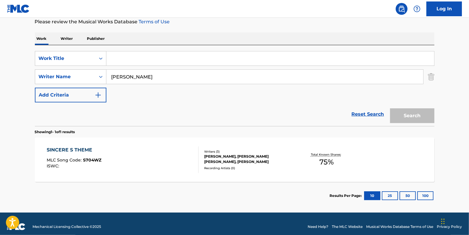
paste input "GARDEN OF EDEN"
type input "GARDEN OF EDEN"
drag, startPoint x: 160, startPoint y: 76, endPoint x: 85, endPoint y: 72, distance: 74.3
click at [86, 72] on div "SearchWithCriteria6537db2d-8e1b-49c4-b952-106ddf37d870 Writer Name [PERSON_NAME]" at bounding box center [234, 76] width 399 height 15
type input "[PERSON_NAME]"
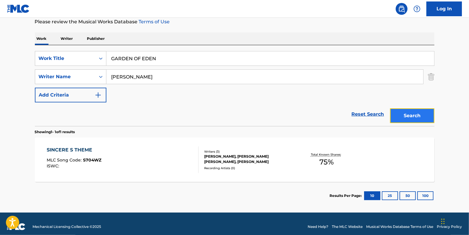
click at [416, 116] on button "Search" at bounding box center [412, 115] width 44 height 15
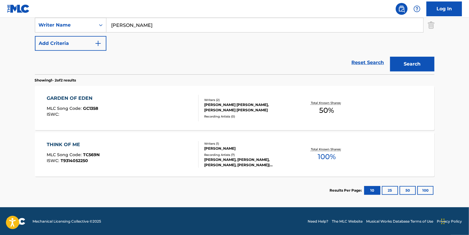
scroll to position [132, 0]
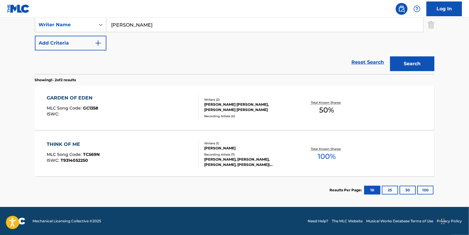
click at [175, 110] on div "GARDEN OF EDEN MLC Song Code : GC1358 ISWC :" at bounding box center [123, 108] width 152 height 27
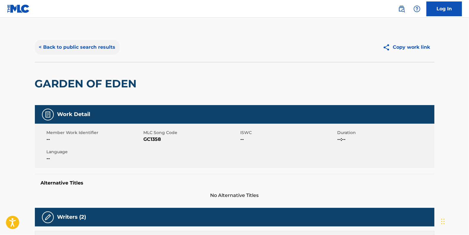
click at [97, 45] on button "< Back to public search results" at bounding box center [77, 47] width 85 height 15
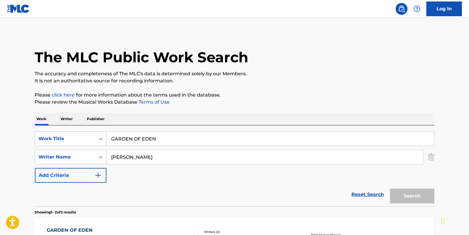
scroll to position [99, 0]
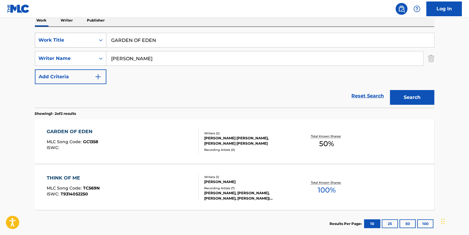
drag, startPoint x: 149, startPoint y: 38, endPoint x: 58, endPoint y: 33, distance: 90.8
click at [58, 33] on div "SearchWithCriteria2e564122-7733-4217-a4bc-76d09a59d90e Work Title GARDEN OF EDEN" at bounding box center [234, 40] width 399 height 15
type input "BGB"
drag, startPoint x: 138, startPoint y: 57, endPoint x: 86, endPoint y: 55, distance: 51.8
click at [86, 55] on div "SearchWithCriteria6537db2d-8e1b-49c4-b952-106ddf37d870 Writer Name [PERSON_NAME]" at bounding box center [234, 58] width 399 height 15
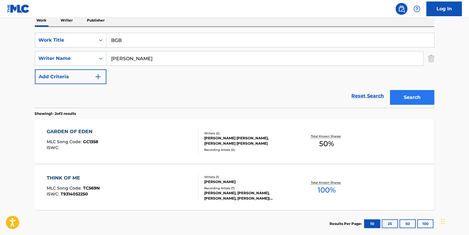
type input "[PERSON_NAME]"
click at [405, 98] on button "Search" at bounding box center [412, 97] width 44 height 15
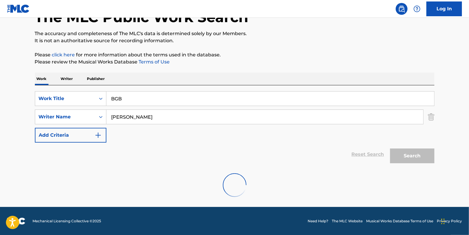
scroll to position [86, 0]
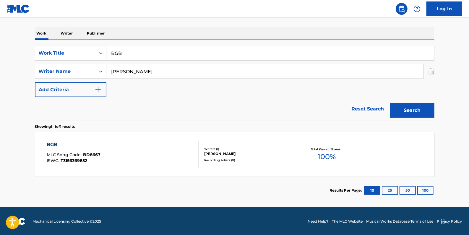
click at [143, 142] on div "BGB MLC Song Code : BD8667 ISWC : T3156369852" at bounding box center [123, 154] width 152 height 27
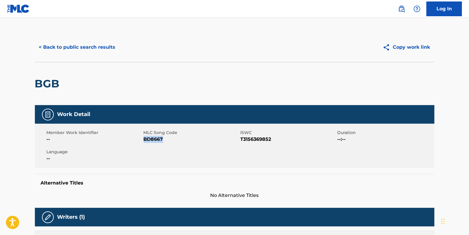
drag, startPoint x: 165, startPoint y: 140, endPoint x: 144, endPoint y: 138, distance: 20.5
click at [144, 138] on span "BD8667" at bounding box center [191, 139] width 95 height 7
drag, startPoint x: 144, startPoint y: 138, endPoint x: 150, endPoint y: 140, distance: 6.5
copy span "BD8667"
drag, startPoint x: 274, startPoint y: 141, endPoint x: 242, endPoint y: 140, distance: 32.5
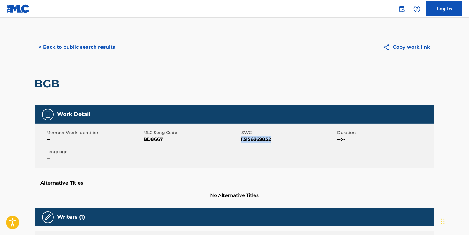
click at [242, 140] on span "T3156369852" at bounding box center [287, 139] width 95 height 7
drag, startPoint x: 242, startPoint y: 140, endPoint x: 245, endPoint y: 141, distance: 3.2
copy span "T3156369852"
click at [96, 47] on button "< Back to public search results" at bounding box center [77, 47] width 85 height 15
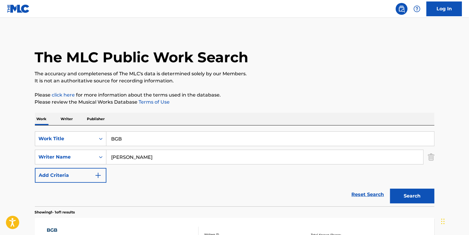
scroll to position [52, 0]
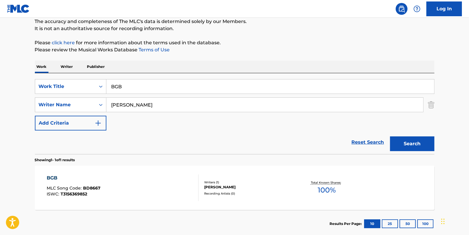
click at [365, 142] on link "Reset Search" at bounding box center [368, 142] width 38 height 13
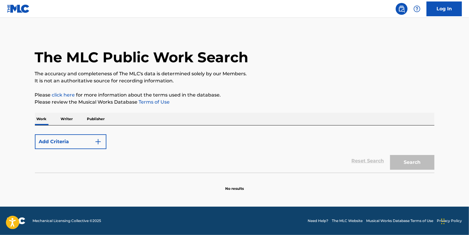
scroll to position [0, 0]
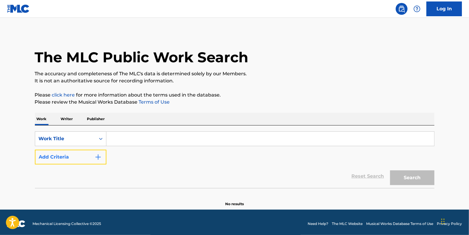
click at [77, 155] on button "Add Criteria" at bounding box center [70, 157] width 71 height 15
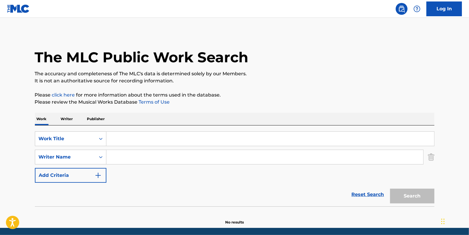
paste input "[PERSON_NAME] [PERSON_NAME]"
type input "[PERSON_NAME] [PERSON_NAME]"
click at [157, 137] on input "Search Form" at bounding box center [270, 139] width 328 height 14
paste input "HFRALTWFA"
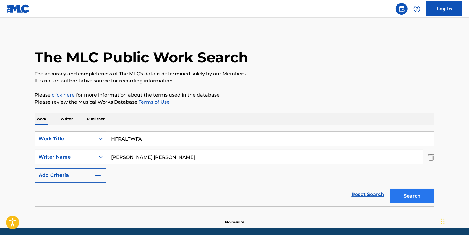
type input "HFRALTWFA"
click at [406, 196] on button "Search" at bounding box center [412, 196] width 44 height 15
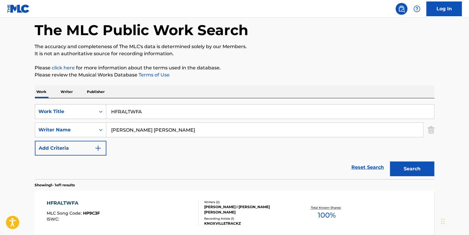
scroll to position [27, 0]
